Goal: Register for event/course

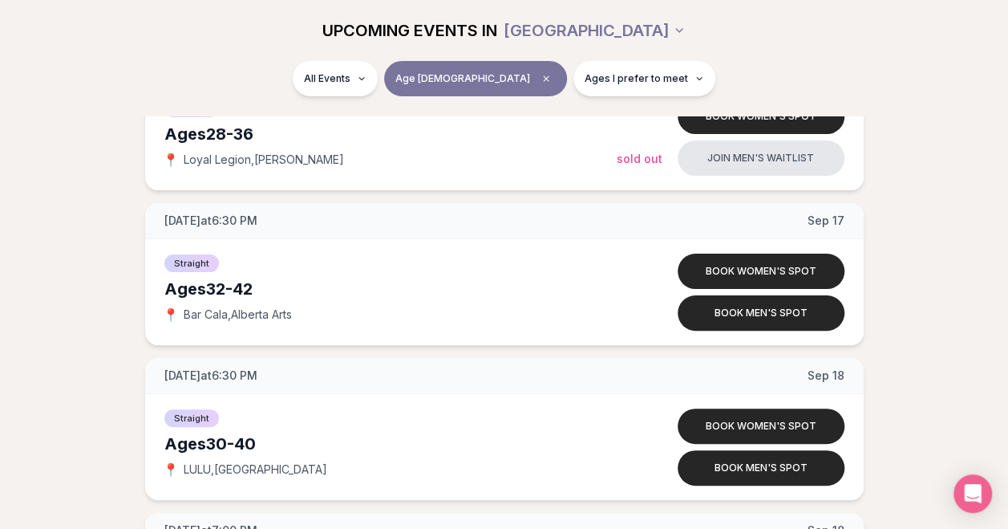
scroll to position [3072, 0]
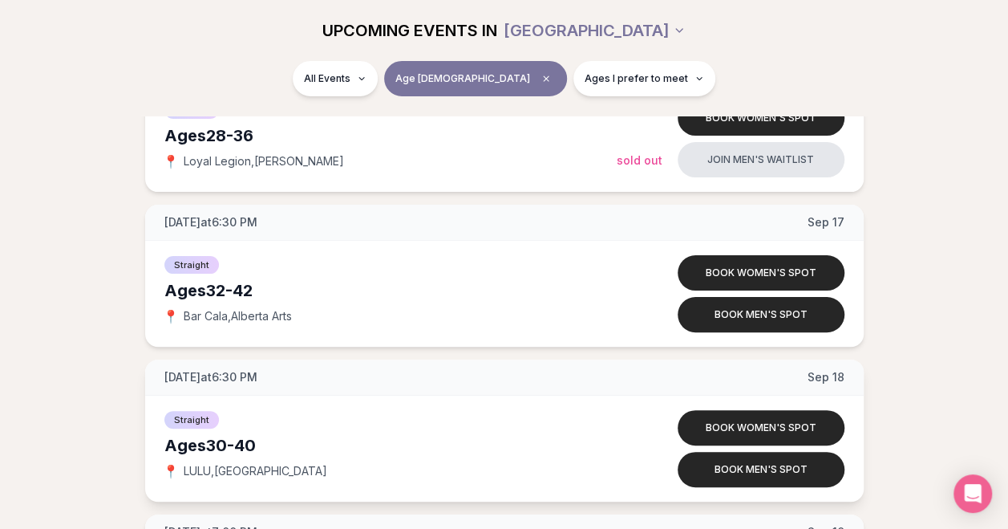
click at [606, 362] on div "[DATE] at 6:30 PM [DATE]" at bounding box center [504, 377] width 719 height 36
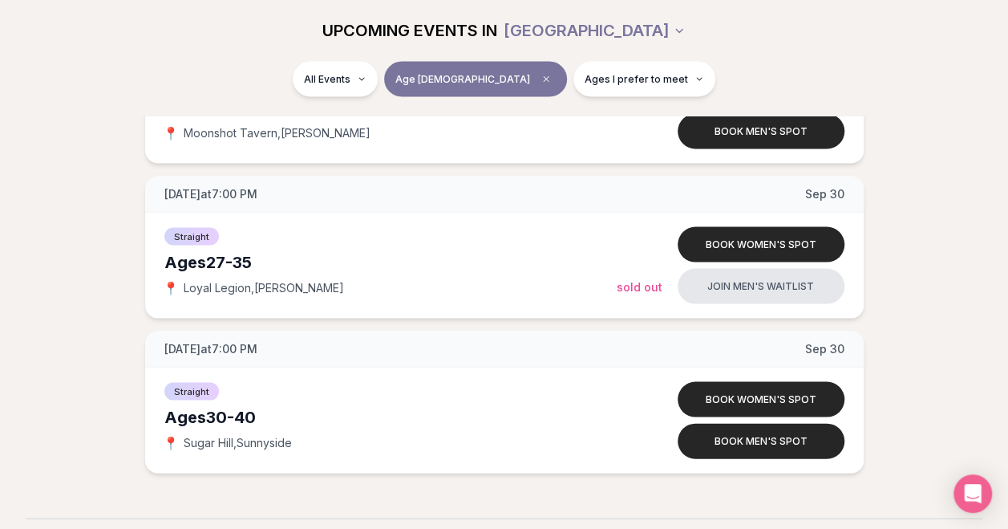
scroll to position [4498, 0]
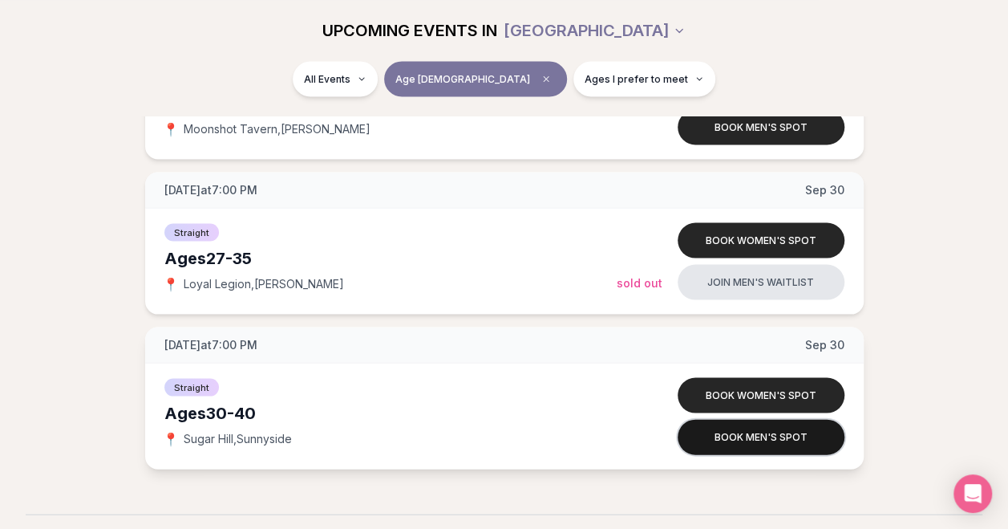
click at [720, 427] on button "Book men's spot" at bounding box center [761, 436] width 167 height 35
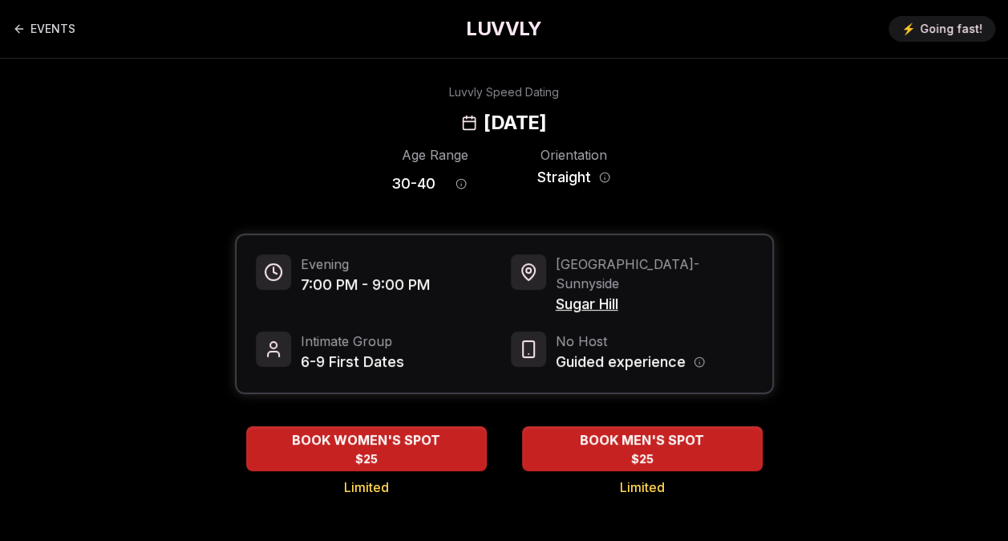
click at [720, 427] on div "BOOK MEN'S SPOT $25" at bounding box center [642, 448] width 241 height 43
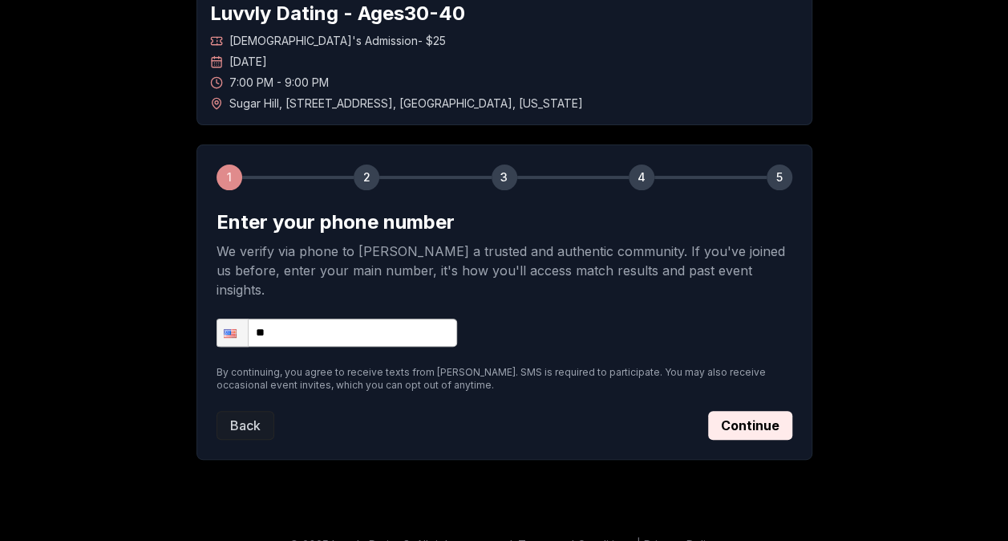
scroll to position [101, 0]
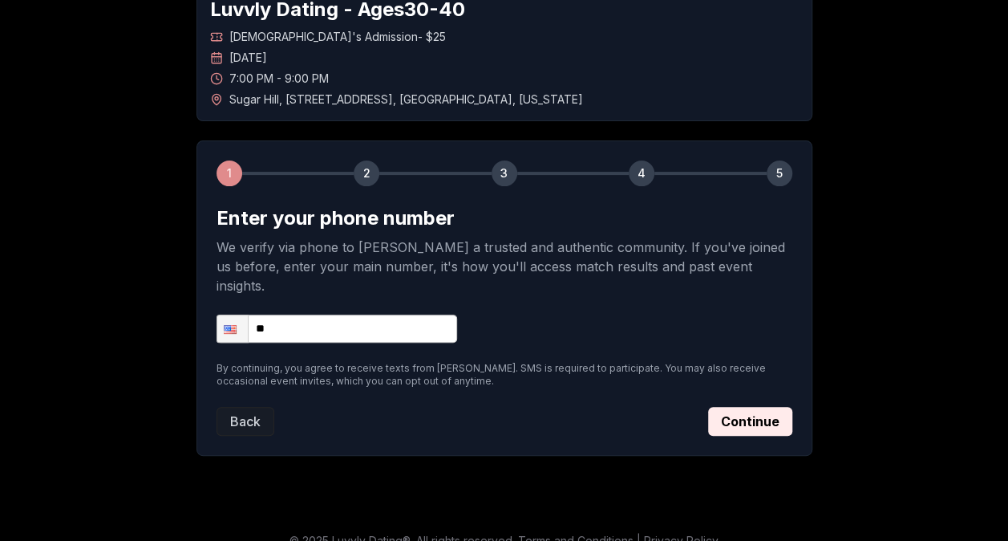
click at [402, 317] on input "**" at bounding box center [337, 328] width 241 height 28
type input "**********"
click at [736, 407] on button "Continue" at bounding box center [750, 421] width 84 height 29
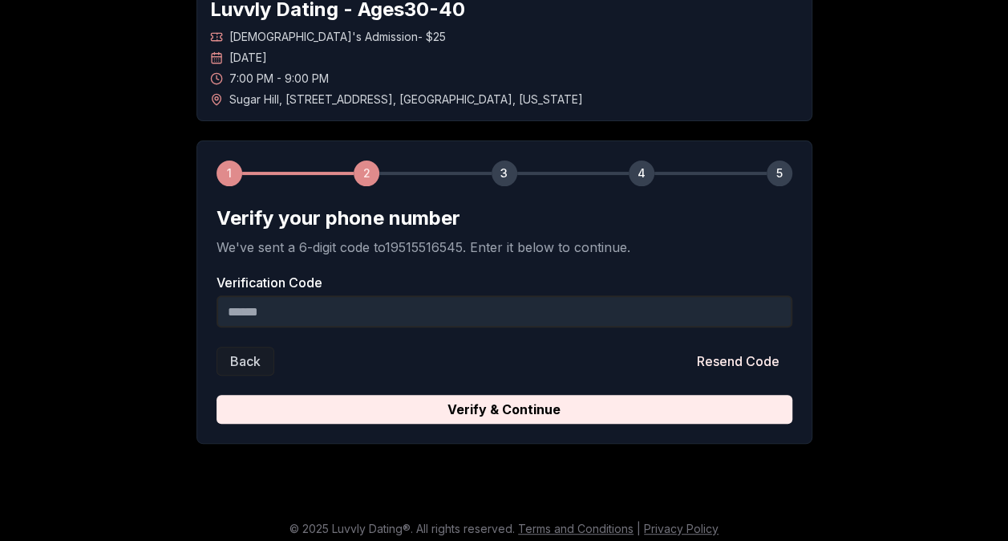
click at [515, 306] on input "Verification Code" at bounding box center [505, 311] width 576 height 32
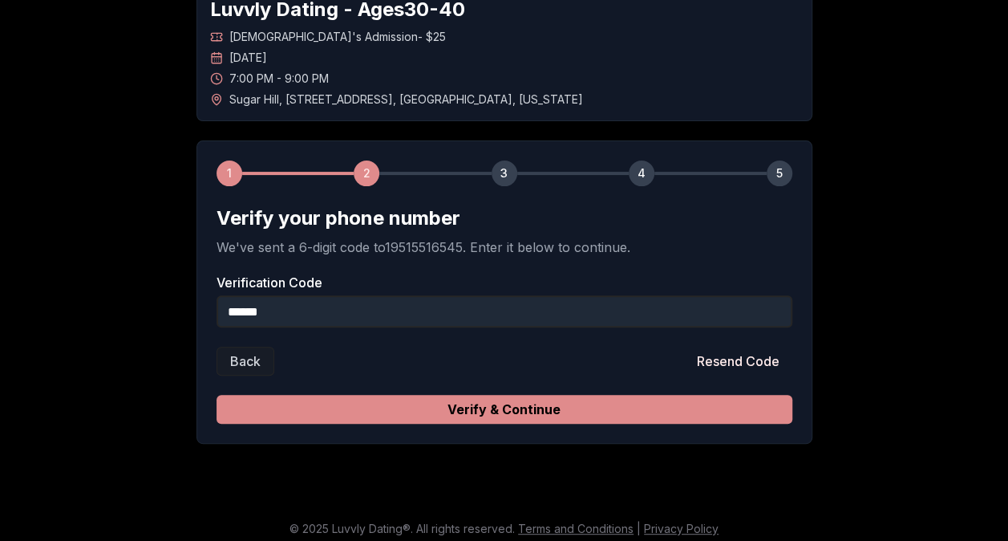
type input "******"
click at [643, 406] on button "Verify & Continue" at bounding box center [505, 409] width 576 height 29
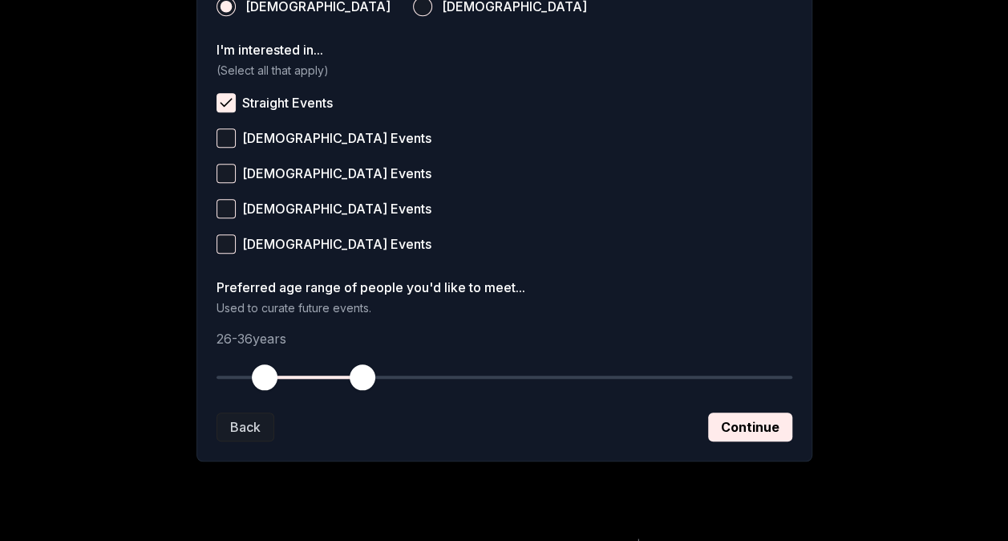
scroll to position [667, 0]
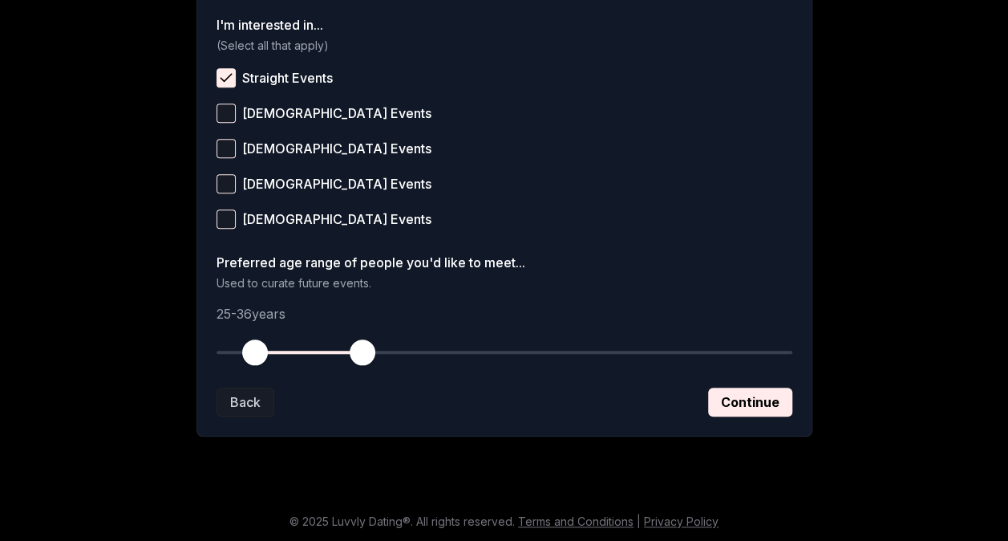
drag, startPoint x: 264, startPoint y: 361, endPoint x: 253, endPoint y: 359, distance: 11.3
click at [253, 359] on span "button" at bounding box center [255, 352] width 26 height 26
click at [751, 404] on button "Continue" at bounding box center [750, 401] width 84 height 29
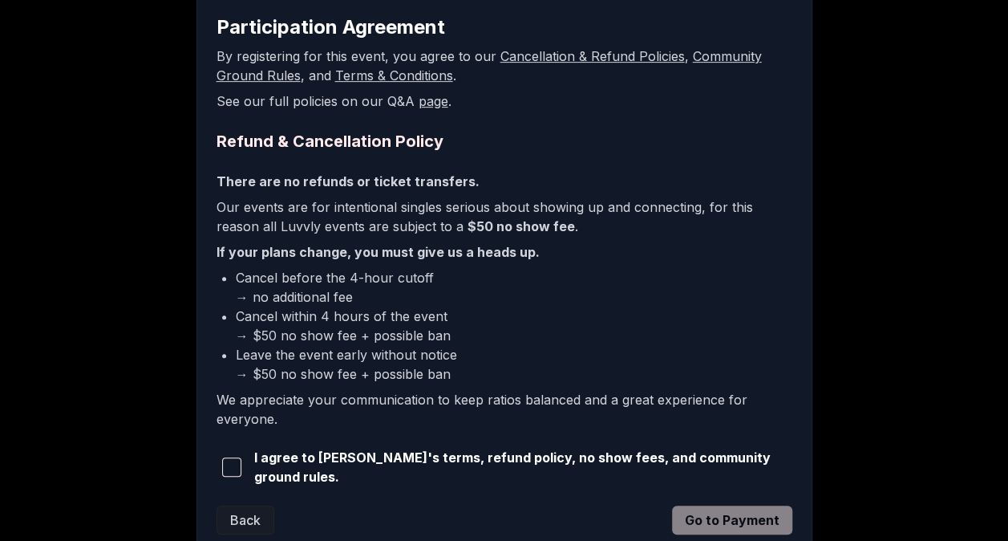
scroll to position [407, 0]
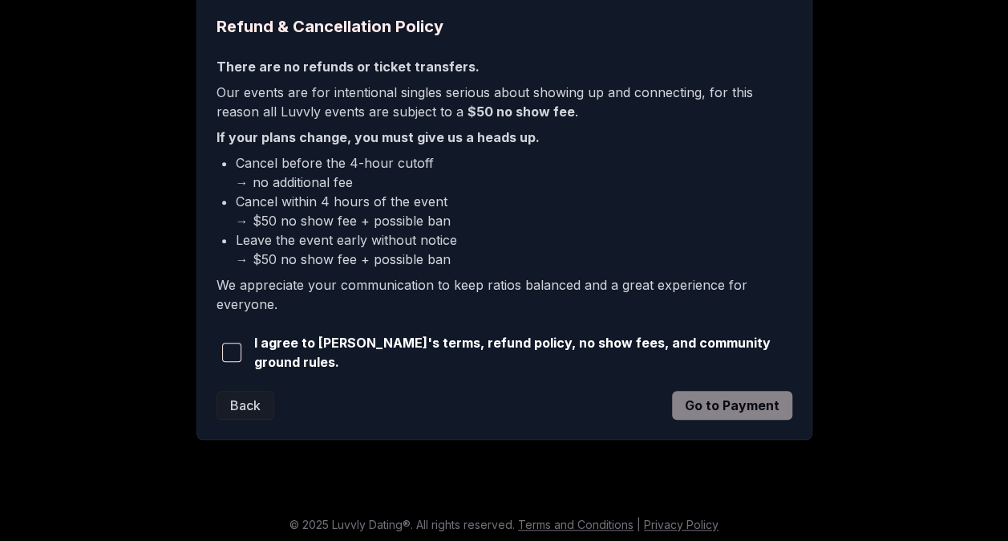
click at [227, 347] on span "button" at bounding box center [231, 352] width 19 height 19
click at [703, 407] on button "Go to Payment" at bounding box center [732, 405] width 120 height 29
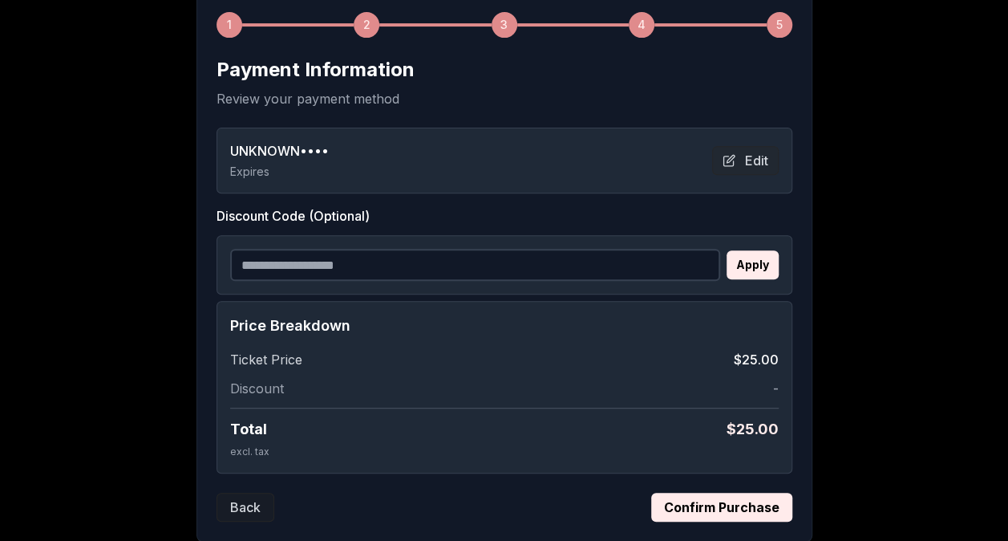
scroll to position [249, 0]
click at [748, 162] on button "Edit" at bounding box center [745, 161] width 67 height 29
